Goal: Information Seeking & Learning: Find specific fact

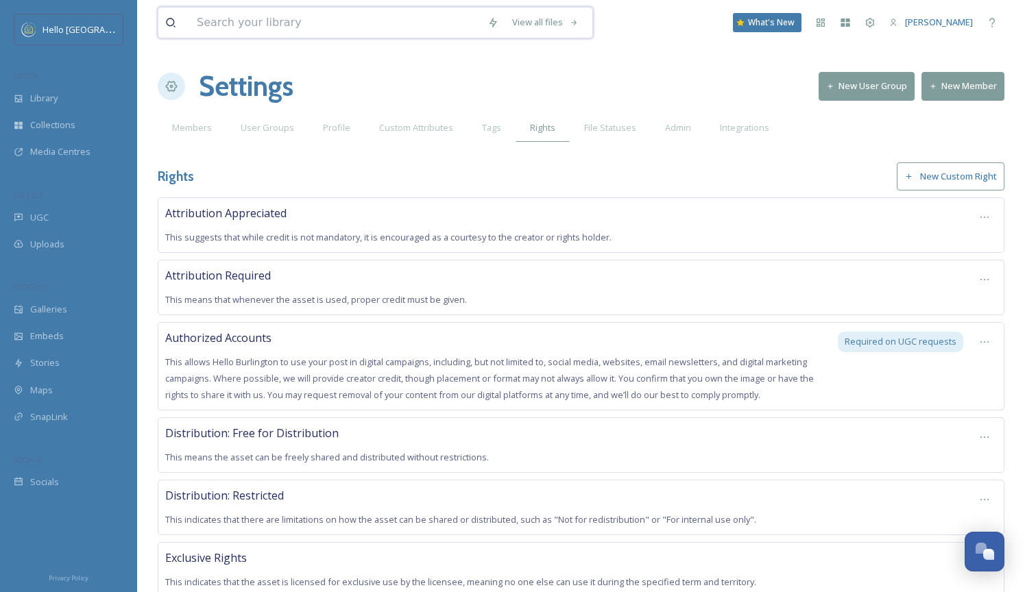
click at [448, 25] on input at bounding box center [335, 23] width 291 height 30
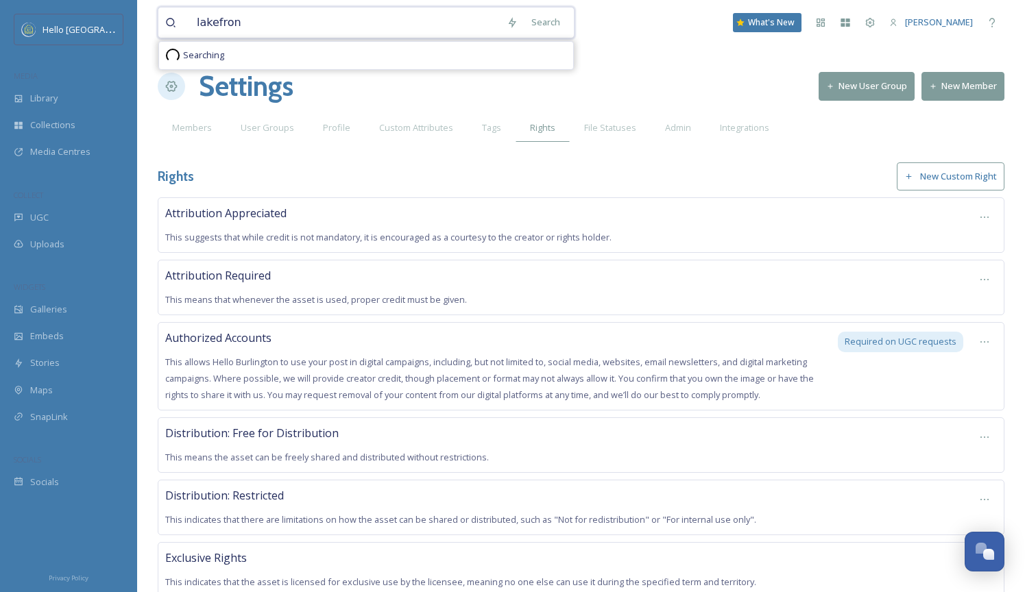
type input "lakefront"
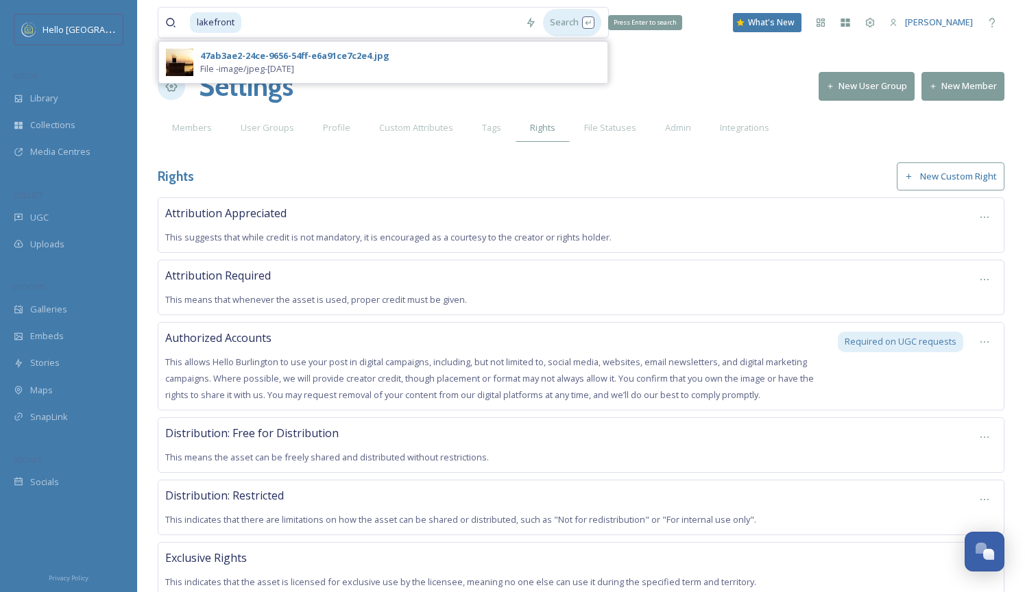
click at [574, 22] on div "Search Press Enter to search" at bounding box center [572, 22] width 58 height 27
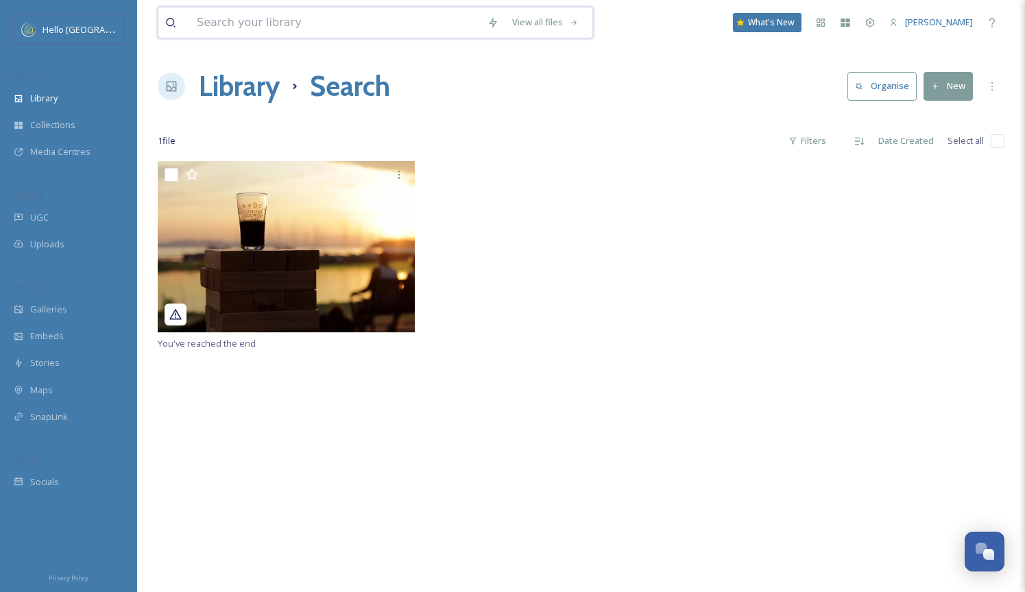
click at [296, 31] on input at bounding box center [335, 23] width 291 height 30
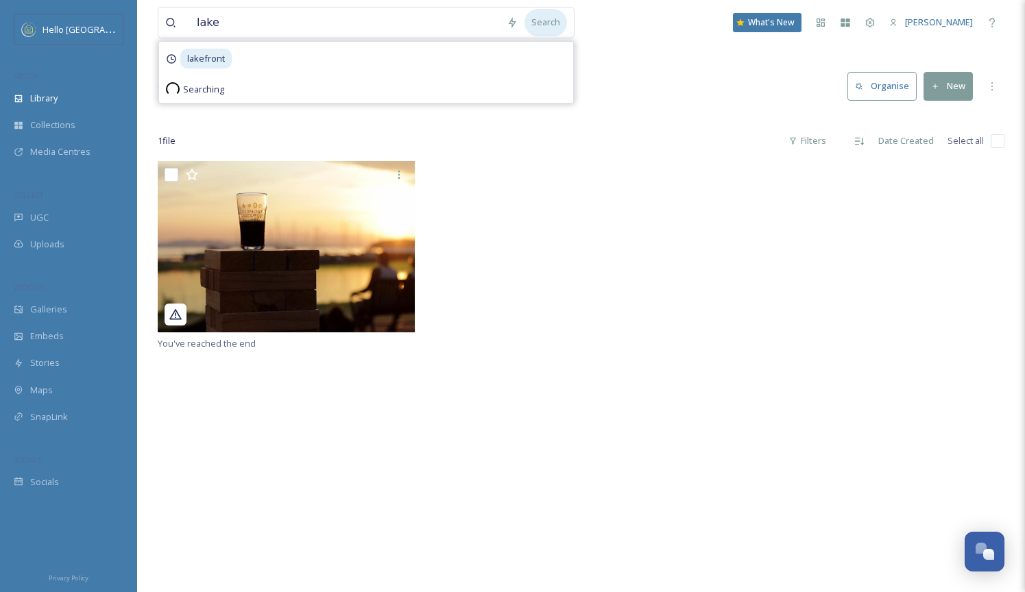
click at [553, 27] on div "Search" at bounding box center [545, 22] width 43 height 27
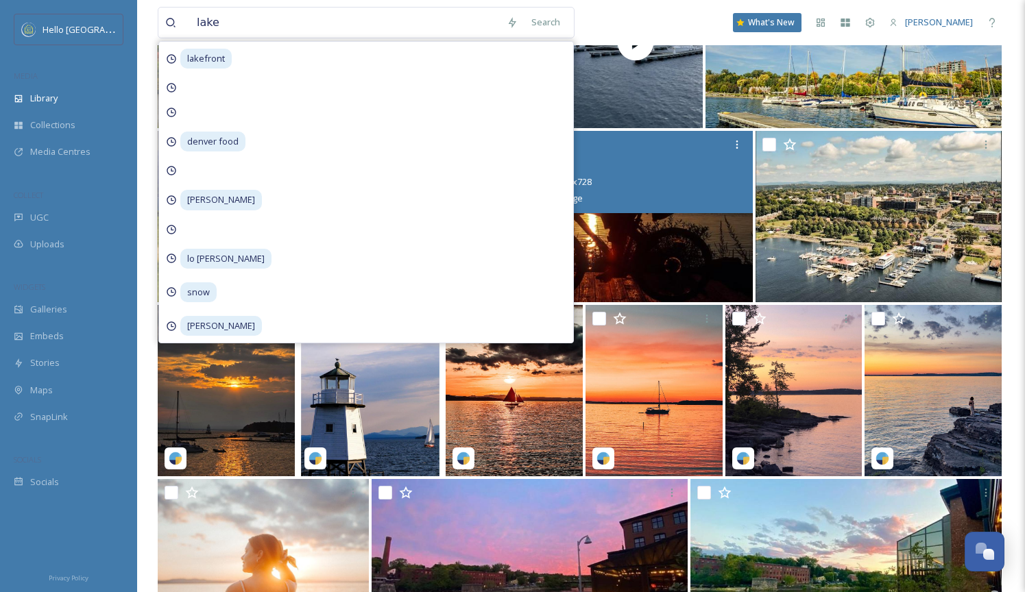
scroll to position [346, 0]
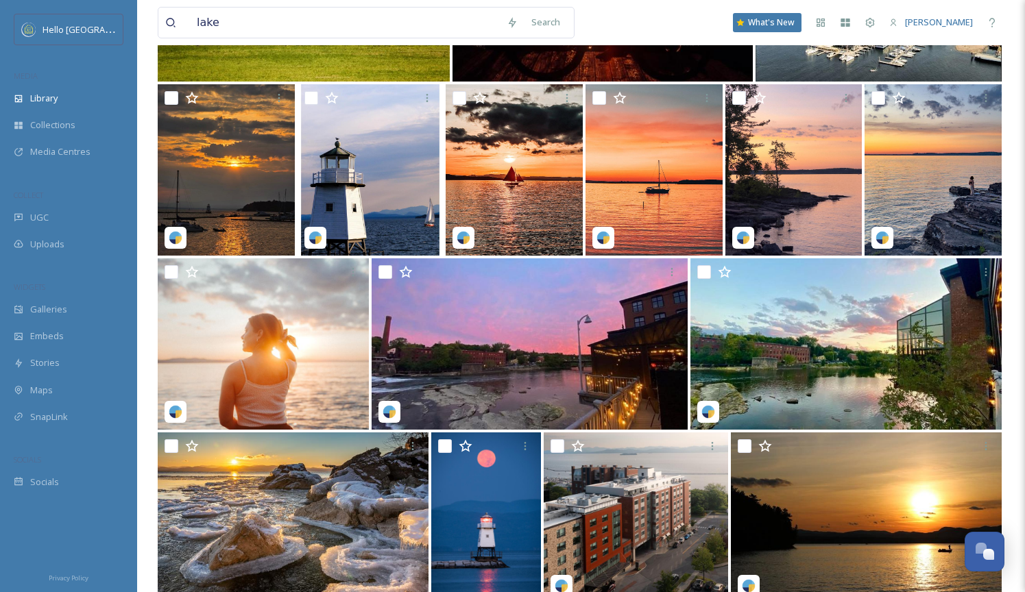
scroll to position [524, 0]
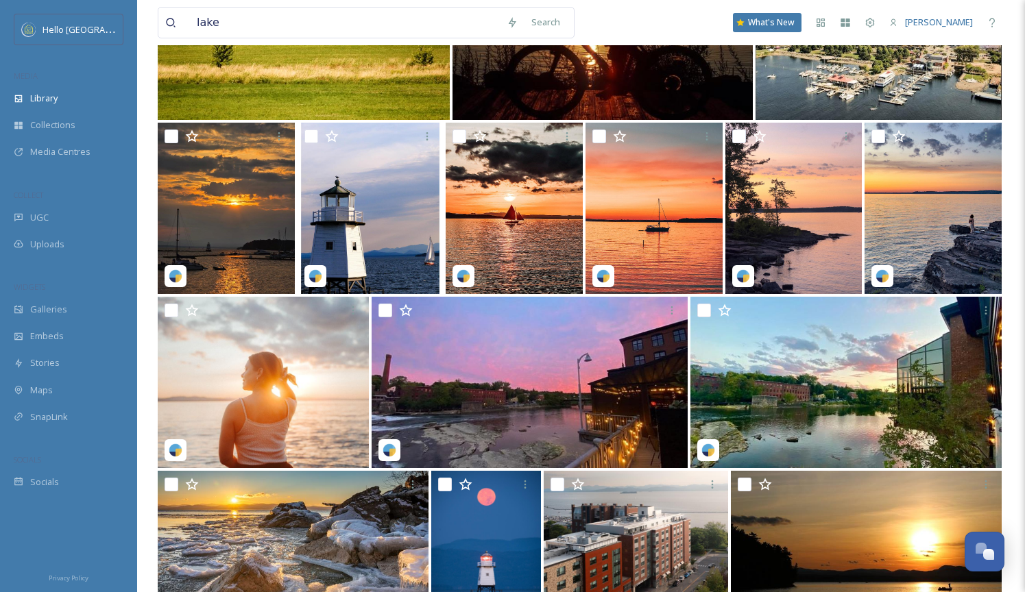
click at [433, 40] on div "lake Search What's New [PERSON_NAME]" at bounding box center [581, 22] width 847 height 45
drag, startPoint x: 428, startPoint y: 29, endPoint x: 175, endPoint y: 8, distance: 254.5
click at [175, 8] on div "lake" at bounding box center [332, 23] width 335 height 30
type input "n"
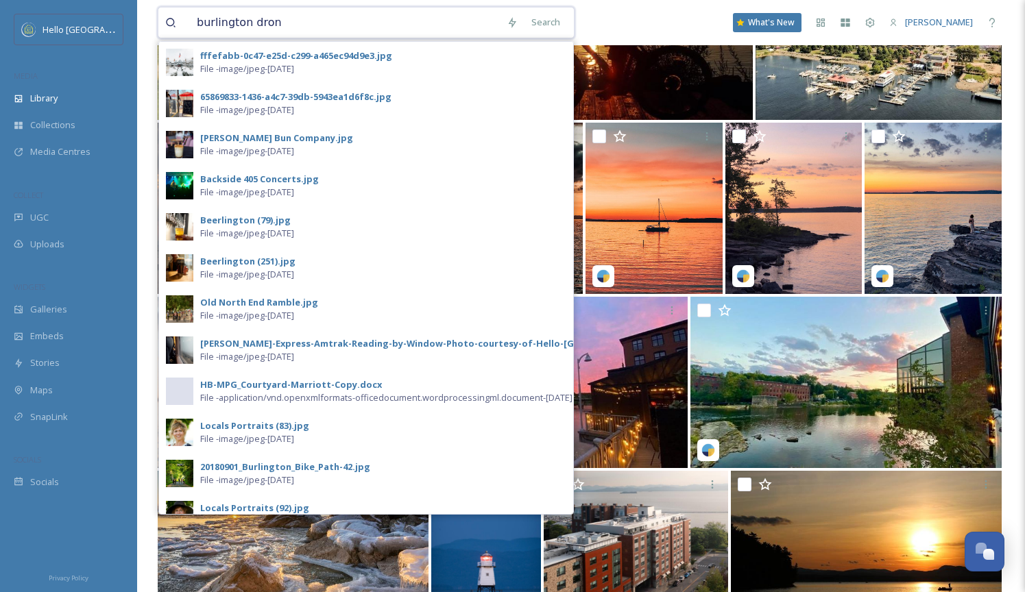
type input "burlington drone"
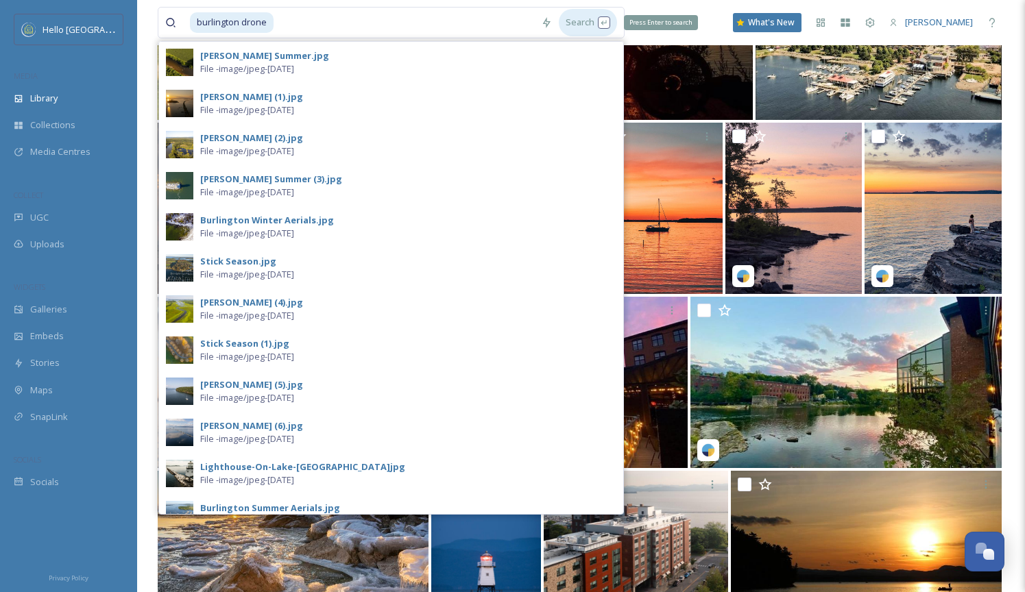
click at [590, 25] on div "Search Press Enter to search" at bounding box center [588, 22] width 58 height 27
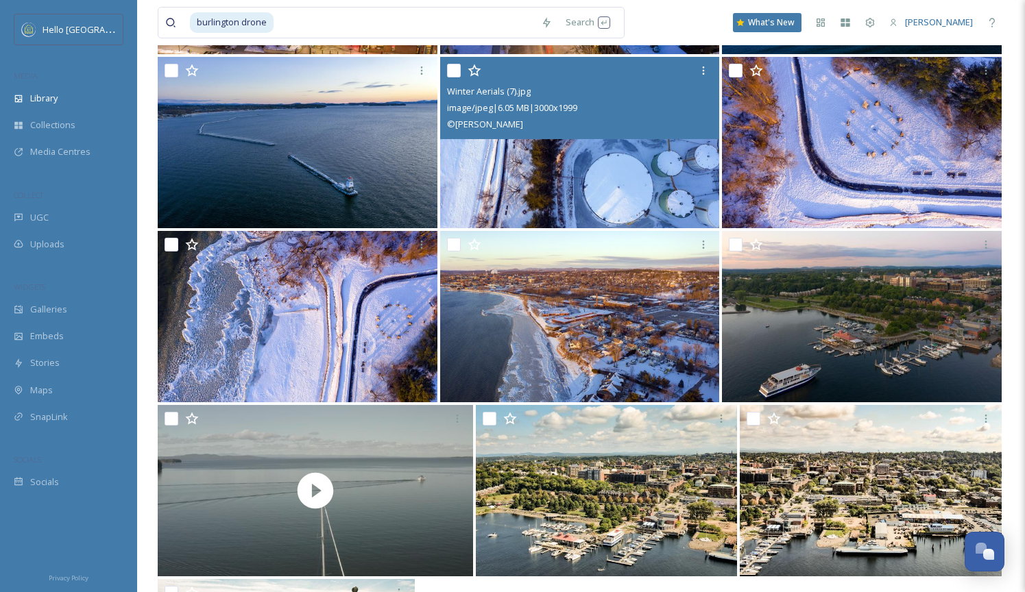
scroll to position [5231, 0]
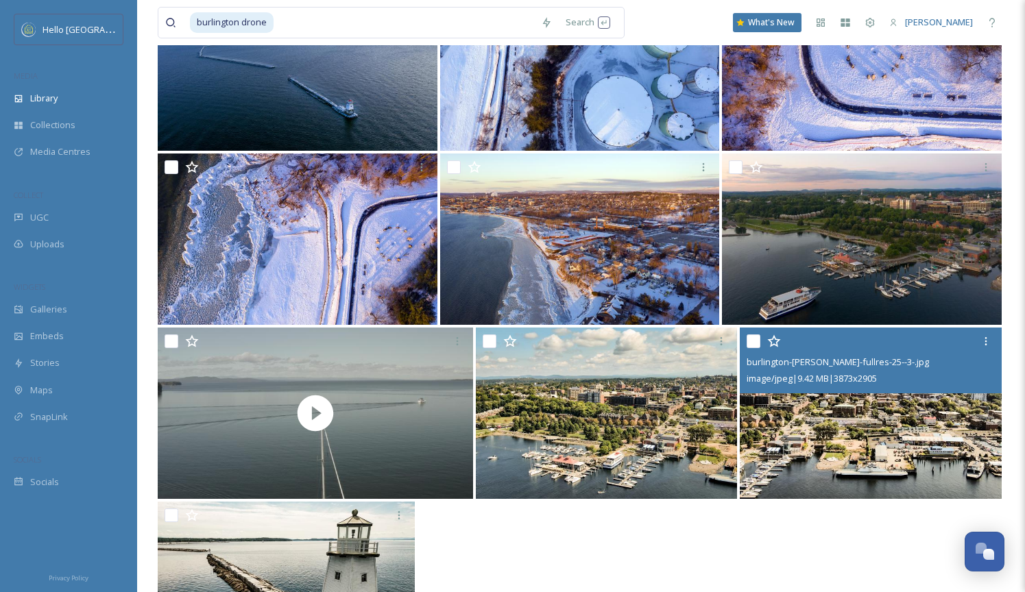
click at [853, 426] on img at bounding box center [871, 413] width 262 height 171
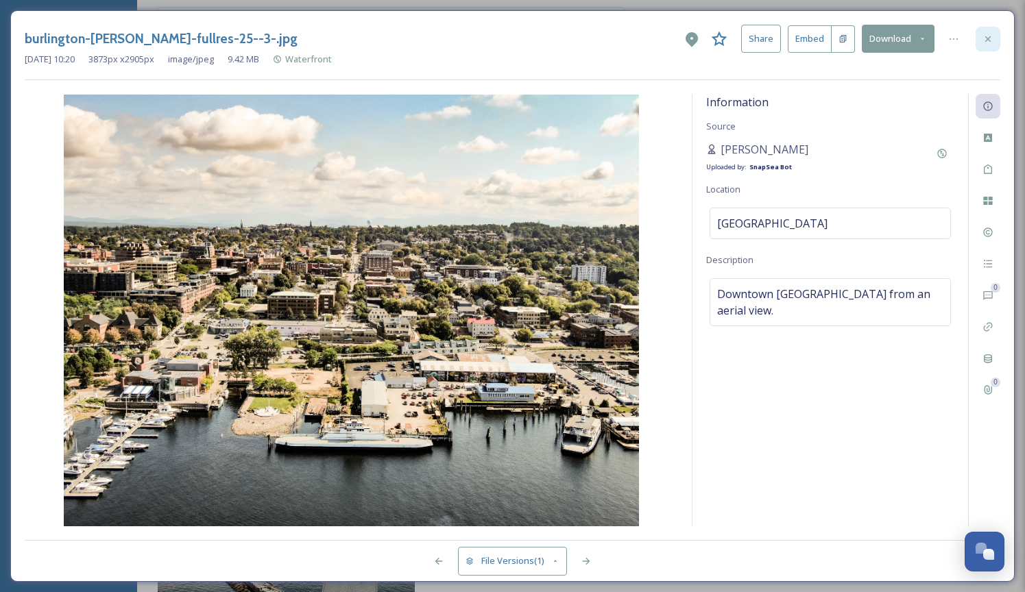
click at [990, 32] on div at bounding box center [987, 39] width 25 height 25
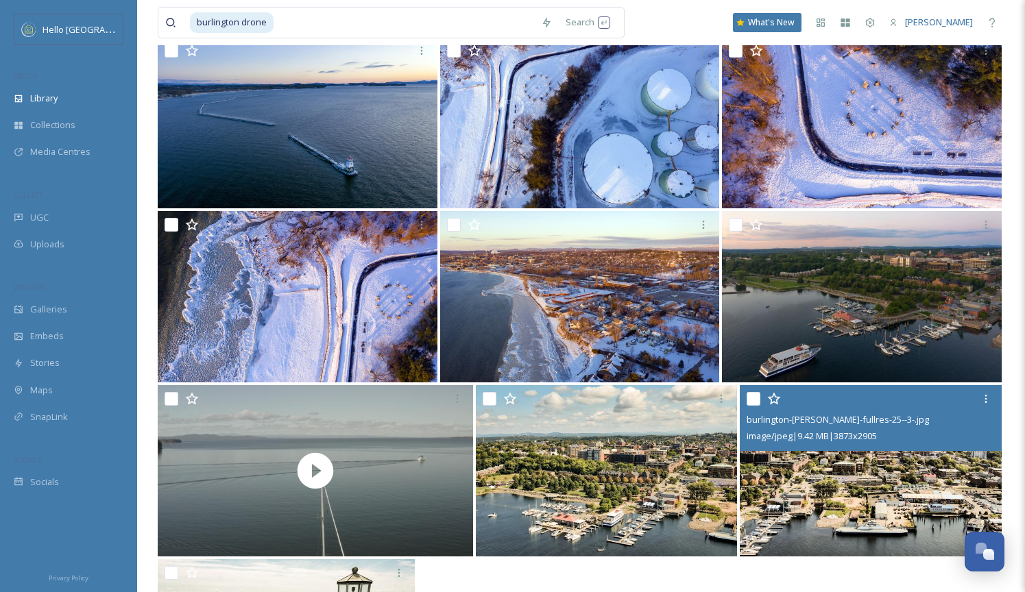
scroll to position [5165, 0]
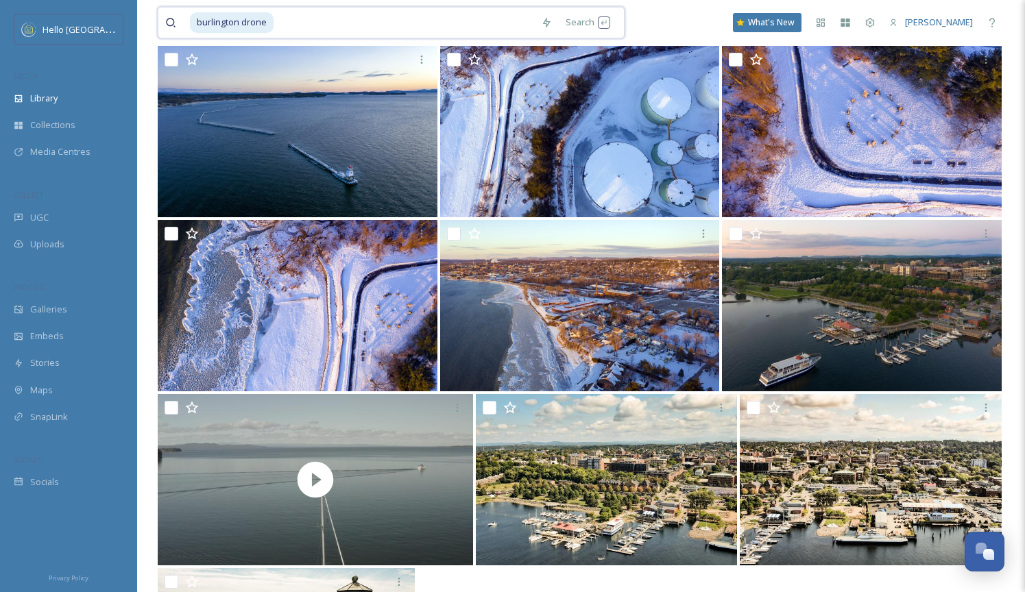
click at [386, 17] on input at bounding box center [404, 23] width 259 height 30
type input "[GEOGRAPHIC_DATA]"
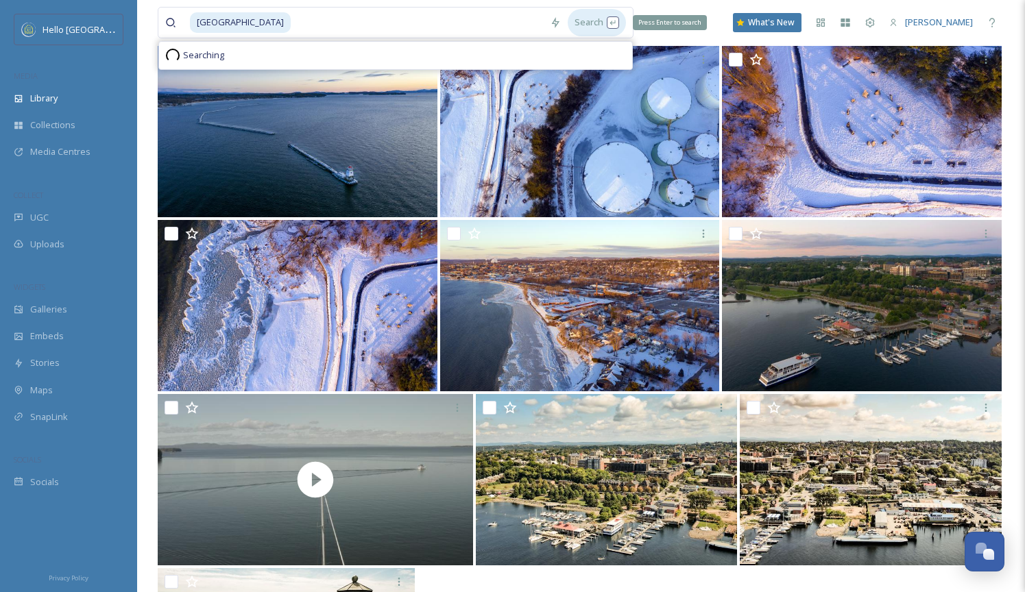
click at [571, 27] on div "Search Press Enter to search" at bounding box center [597, 22] width 58 height 27
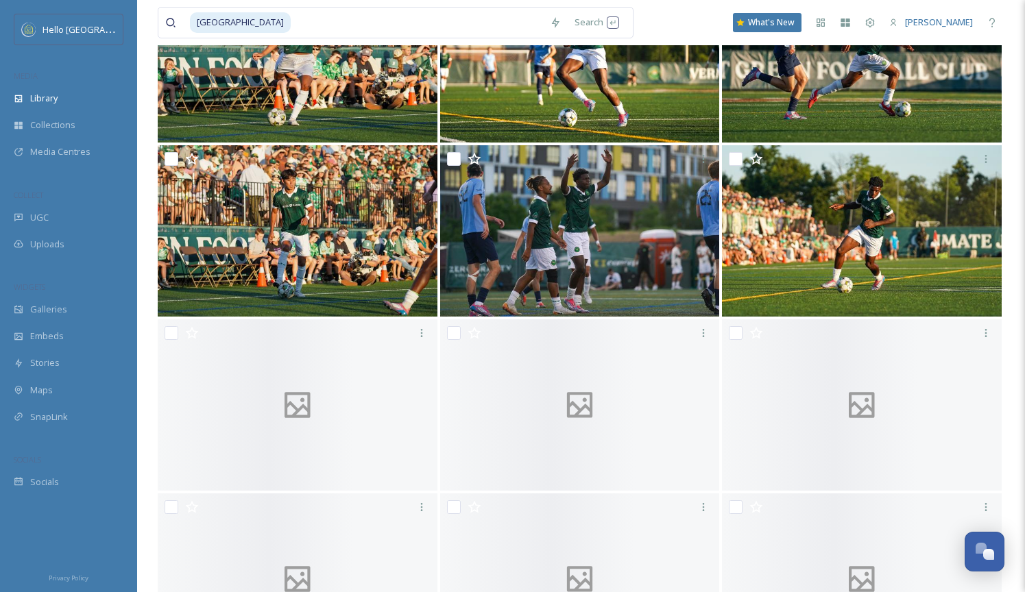
scroll to position [2844, 0]
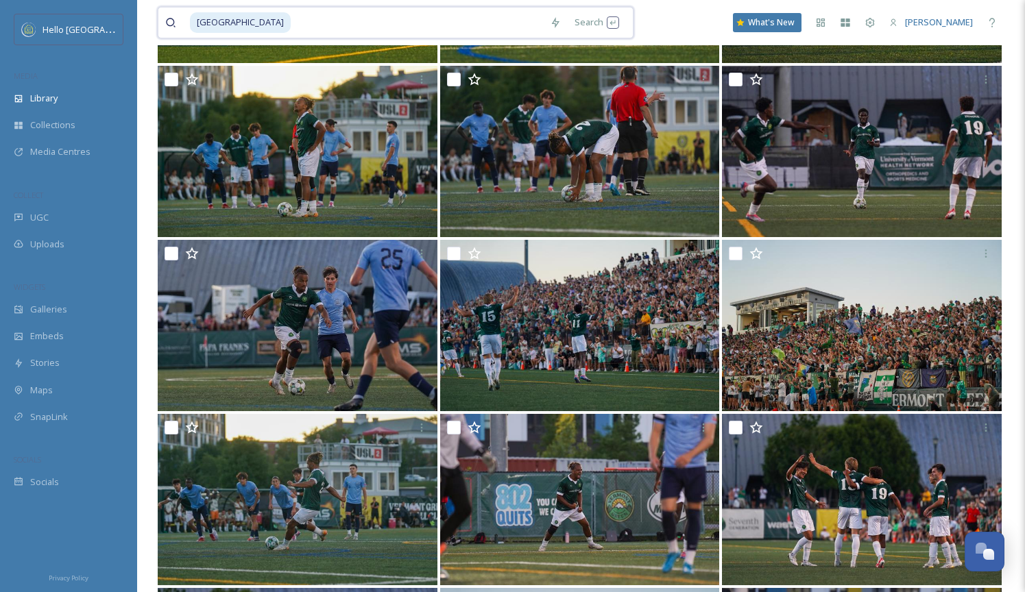
click at [365, 15] on input at bounding box center [417, 23] width 251 height 30
type input "lake"
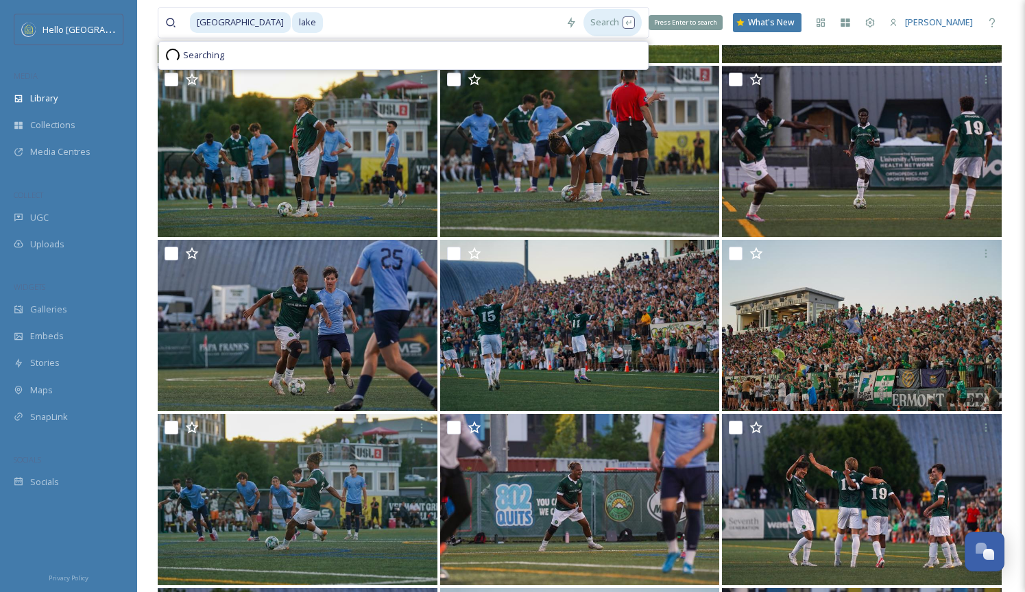
click at [583, 19] on div "Search Press Enter to search" at bounding box center [612, 22] width 58 height 27
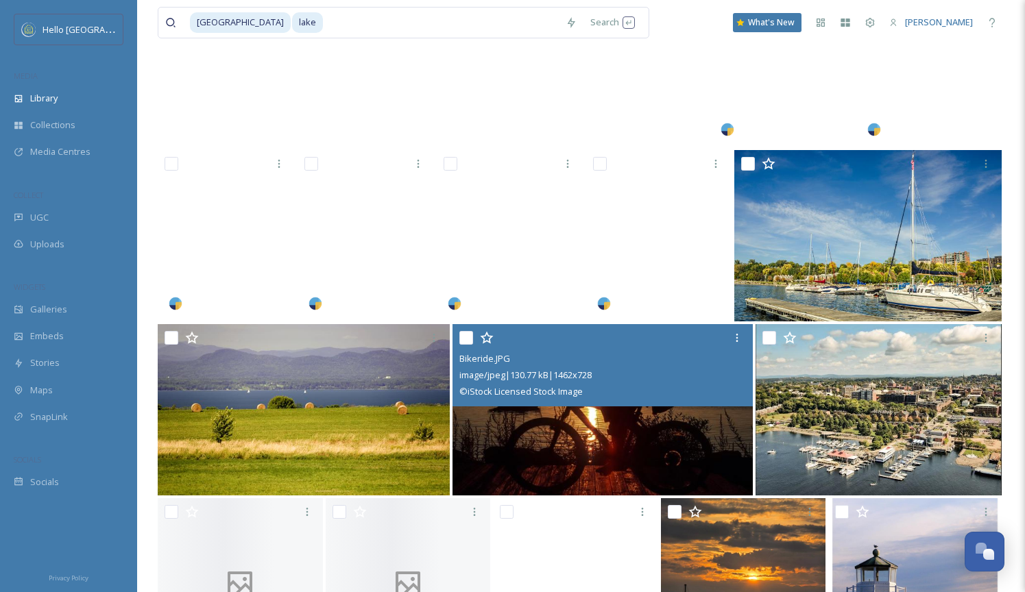
scroll to position [22931, 0]
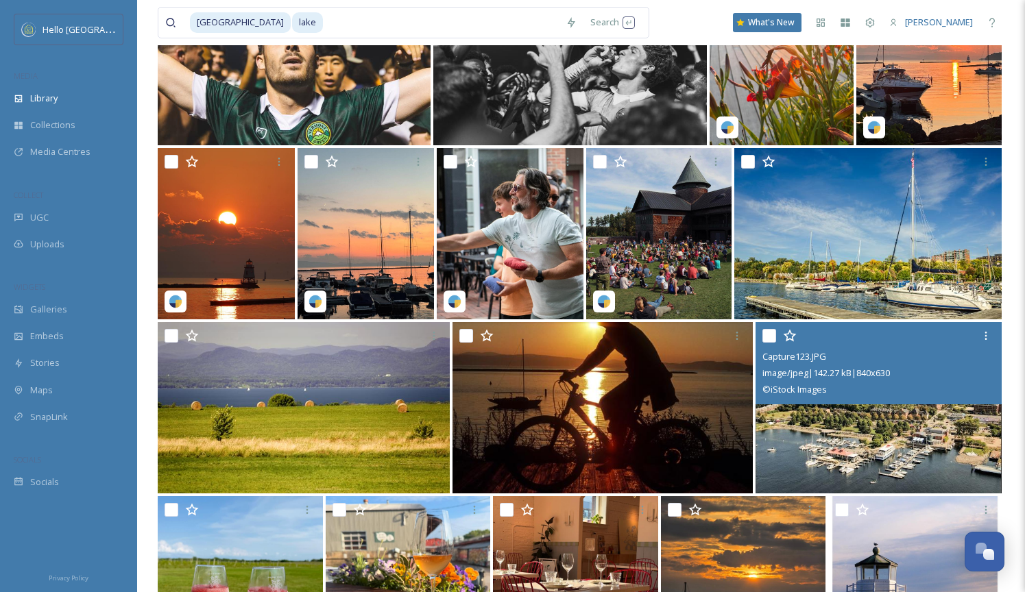
click at [829, 394] on div "© iStock Images" at bounding box center [880, 389] width 236 height 16
click at [833, 411] on img at bounding box center [878, 407] width 246 height 171
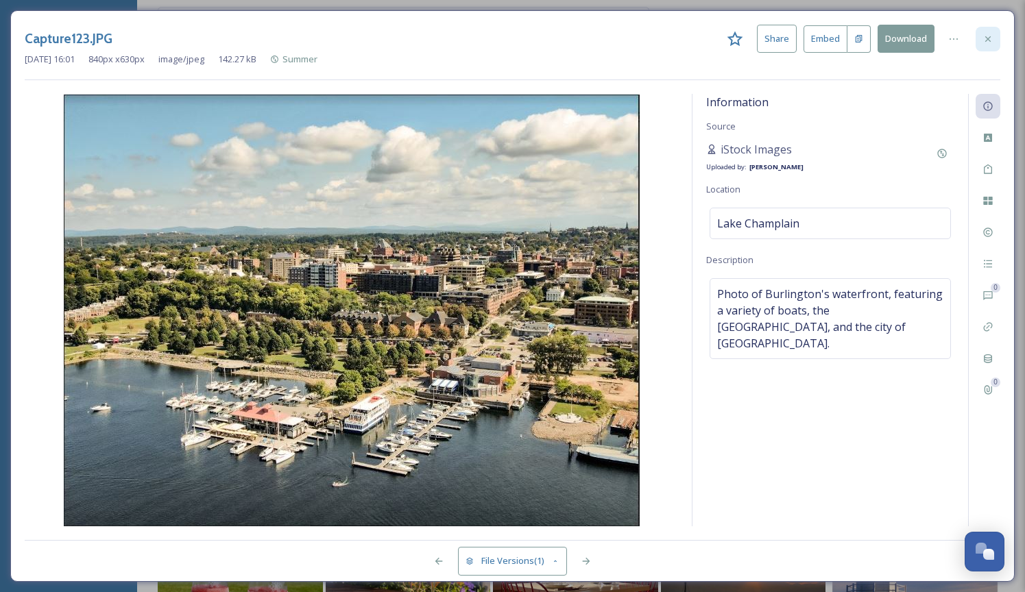
click at [989, 43] on icon at bounding box center [987, 39] width 11 height 11
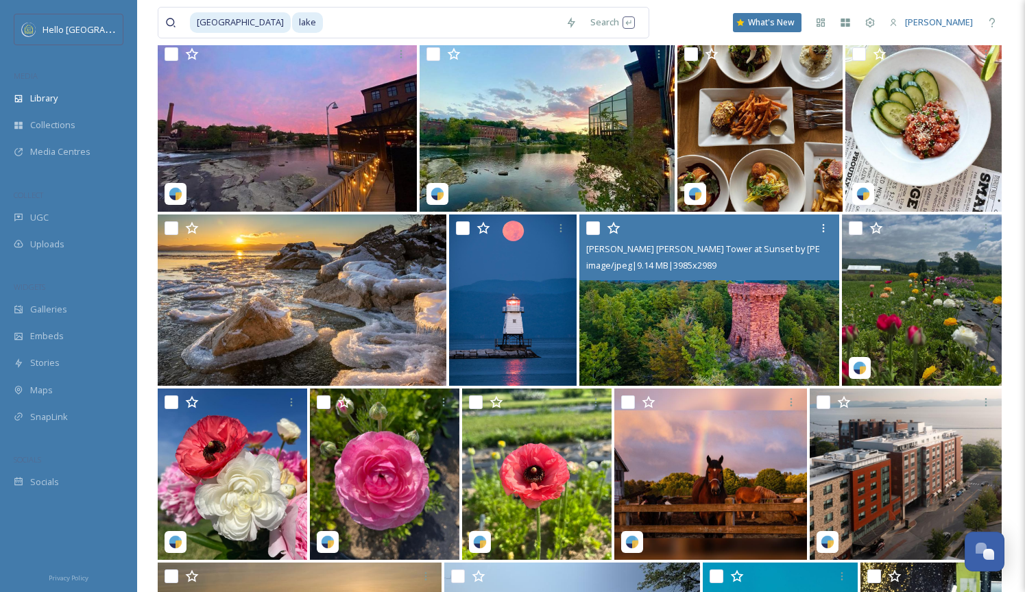
scroll to position [24458, 0]
